Goal: Information Seeking & Learning: Learn about a topic

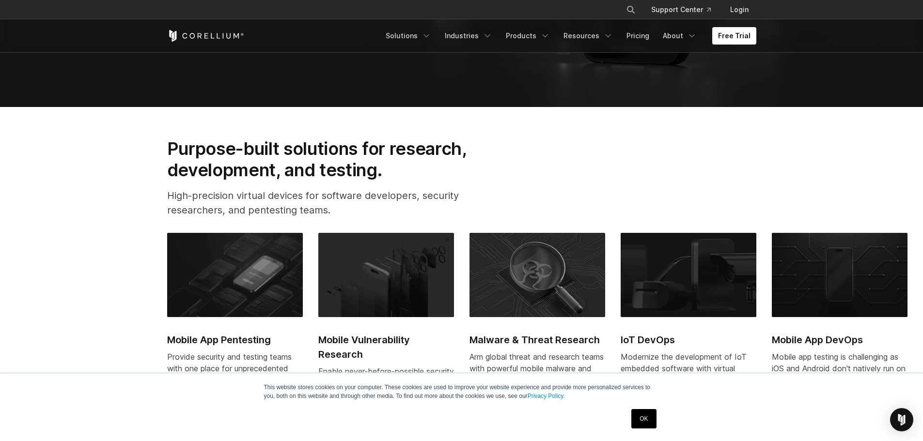
click at [647, 416] on link "OK" at bounding box center [643, 418] width 25 height 19
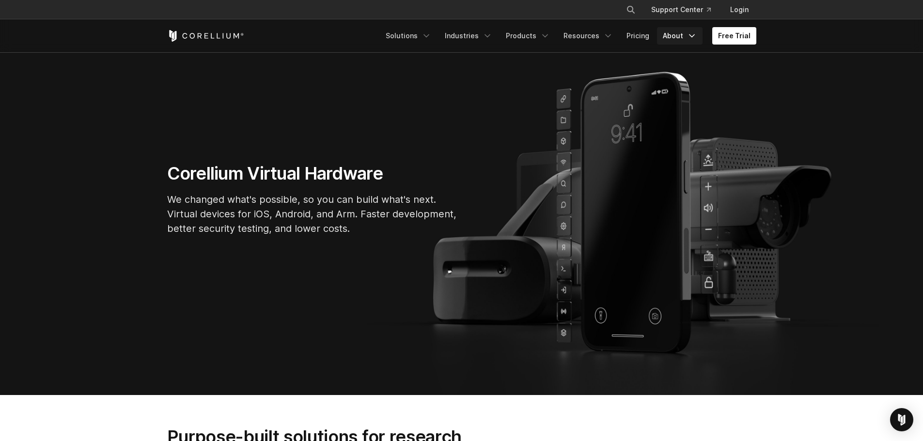
scroll to position [68, 0]
click at [676, 38] on link "About" at bounding box center [680, 35] width 46 height 17
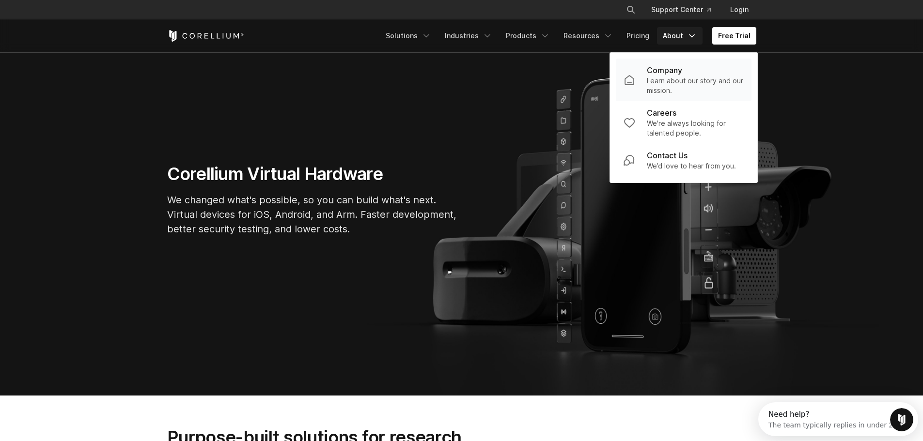
scroll to position [0, 0]
click at [668, 69] on p "Company" at bounding box center [664, 70] width 35 height 12
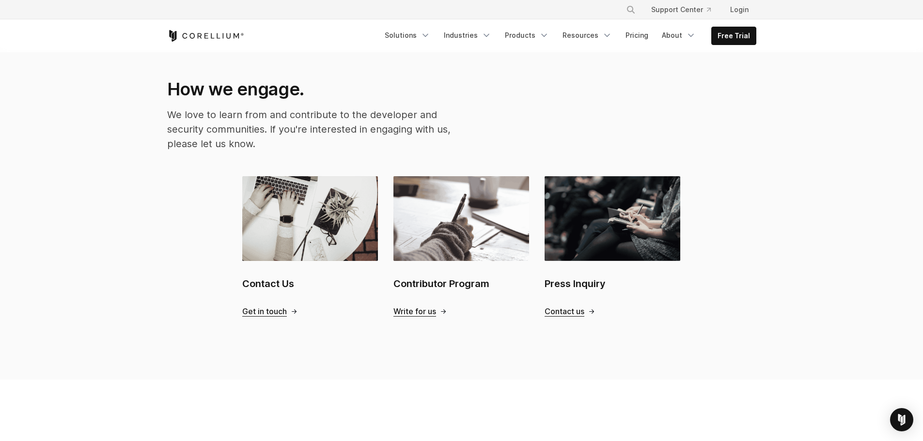
scroll to position [870, 0]
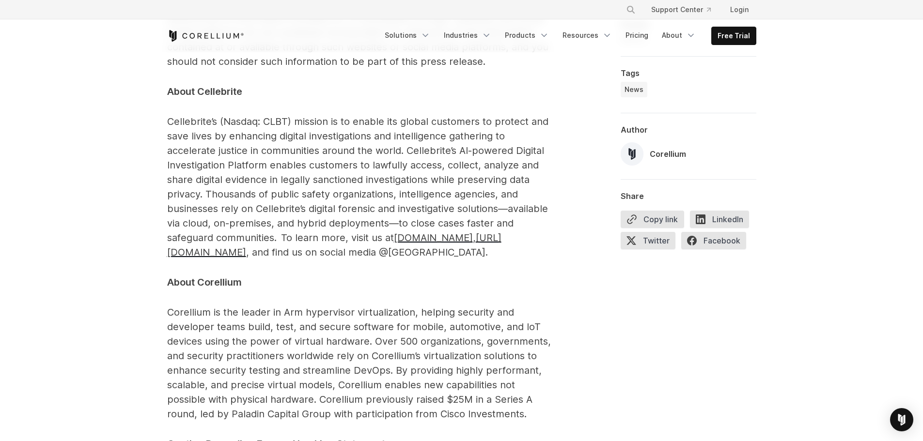
scroll to position [1696, 0]
click at [461, 233] on span "www.cellebrite.com" at bounding box center [433, 239] width 79 height 12
